Goal: Task Accomplishment & Management: Use online tool/utility

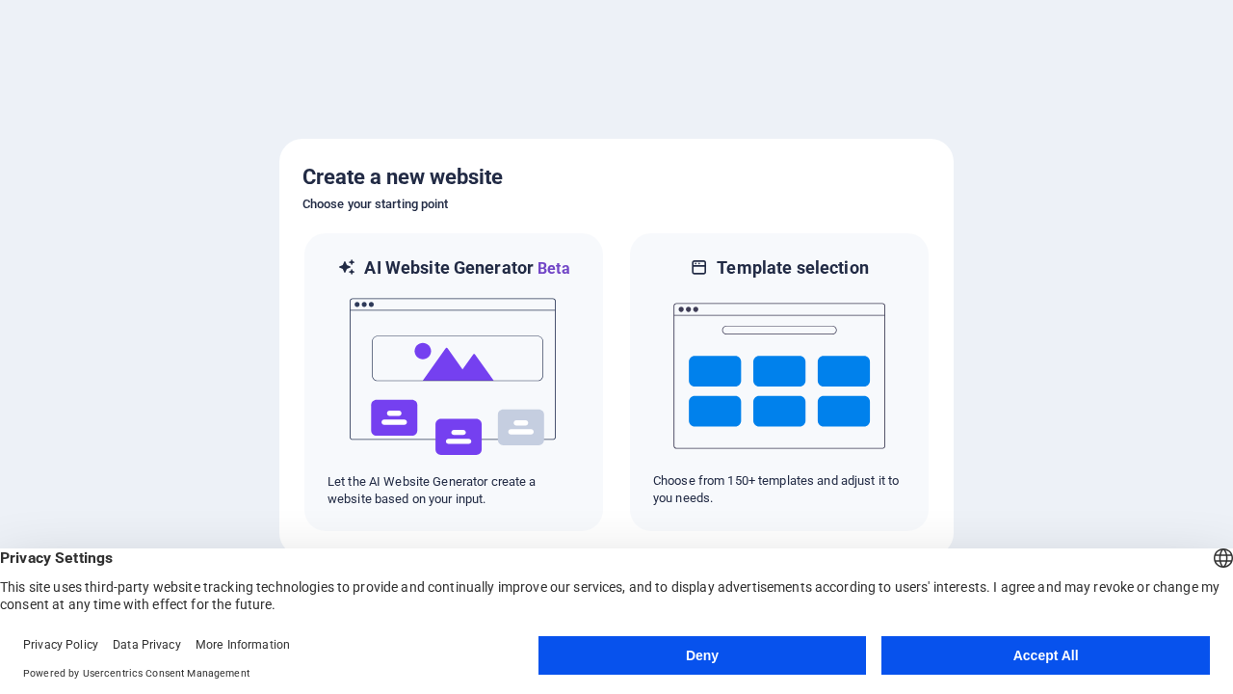
click at [702, 655] on button "Deny" at bounding box center [702, 655] width 328 height 39
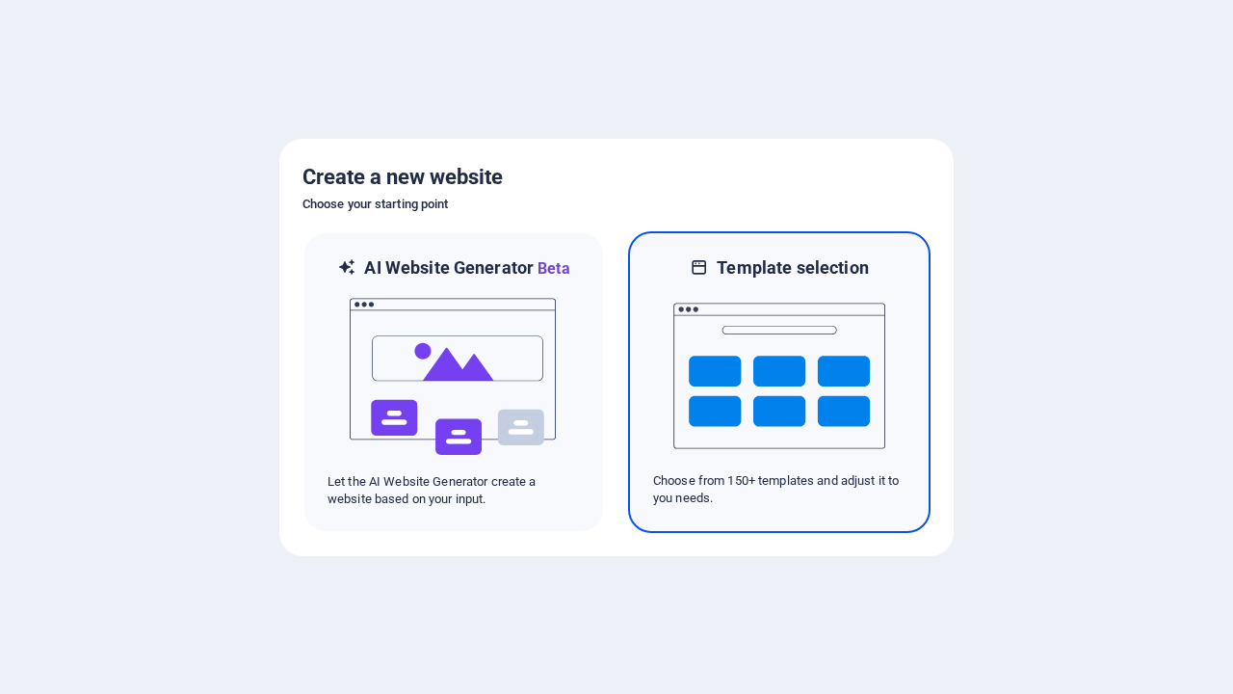
click at [779, 381] on img at bounding box center [779, 375] width 212 height 193
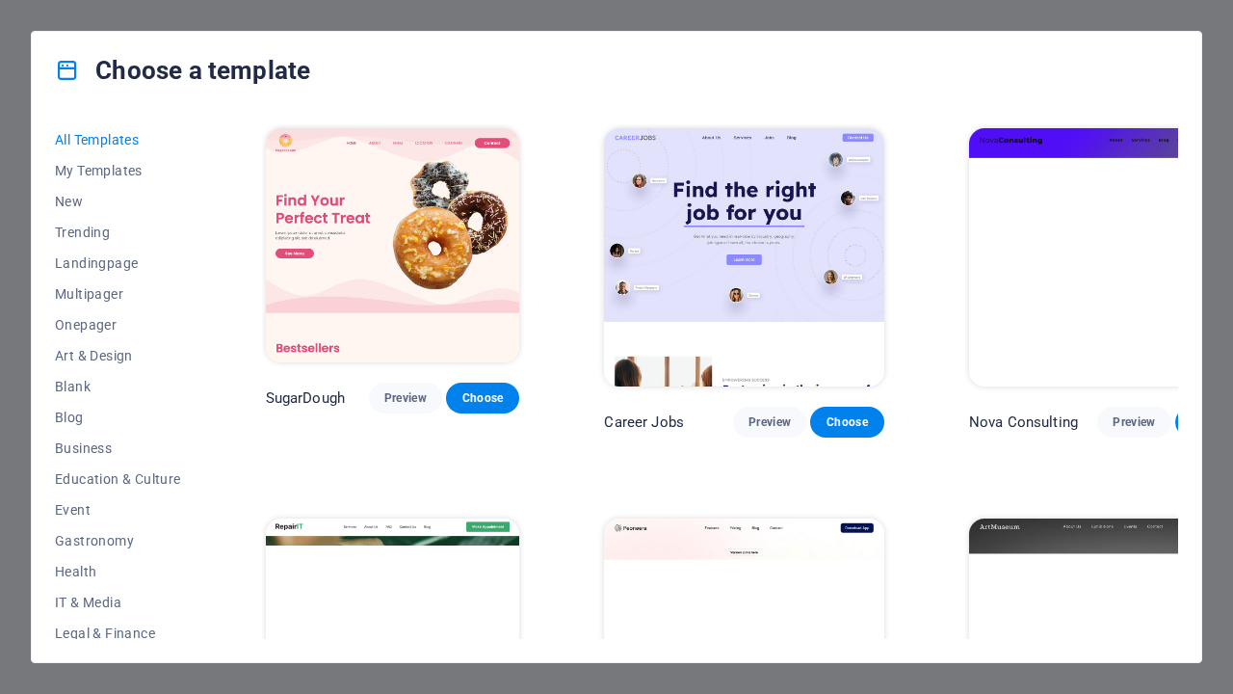
scroll to position [14884, 0]
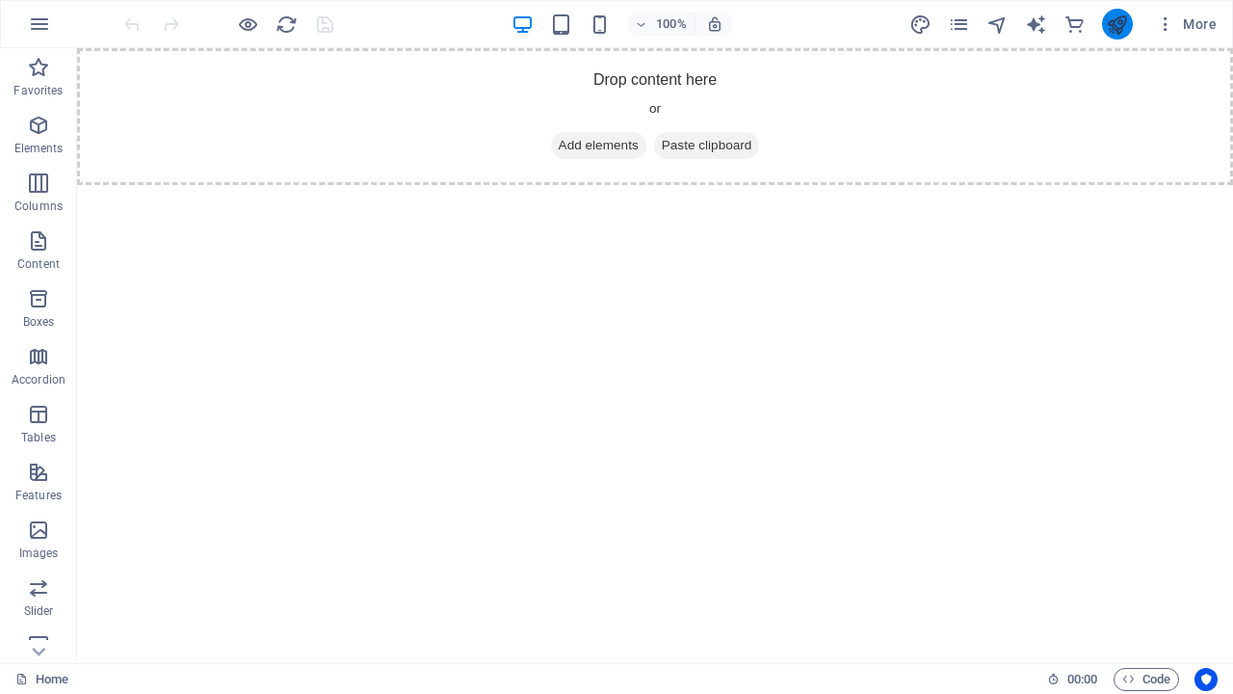
click at [1116, 24] on icon "publish" at bounding box center [1117, 24] width 22 height 22
